Goal: Task Accomplishment & Management: Manage account settings

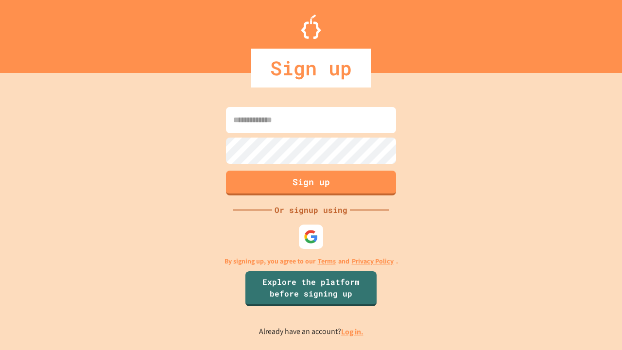
click at [353, 331] on link "Log in." at bounding box center [352, 331] width 22 height 10
